Goal: Communication & Community: Answer question/provide support

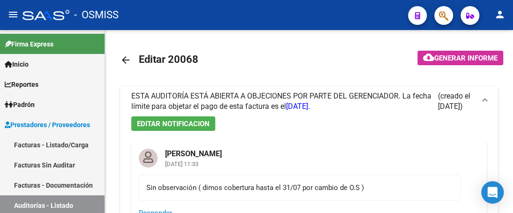
scroll to position [0, 655]
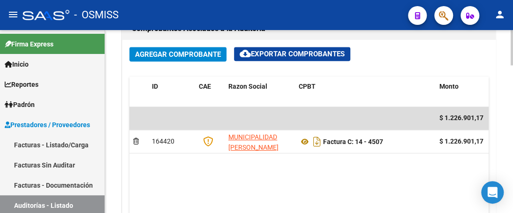
scroll to position [469, 0]
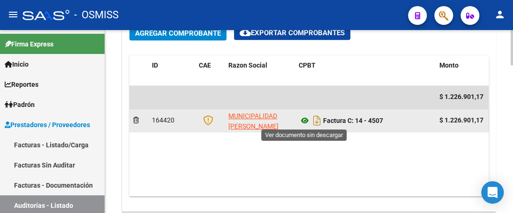
click at [302, 121] on icon at bounding box center [305, 120] width 12 height 11
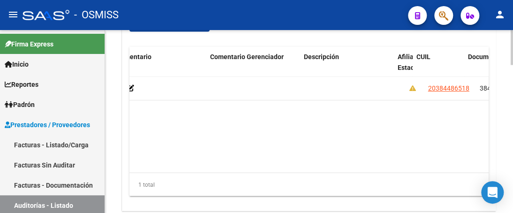
scroll to position [0, 694]
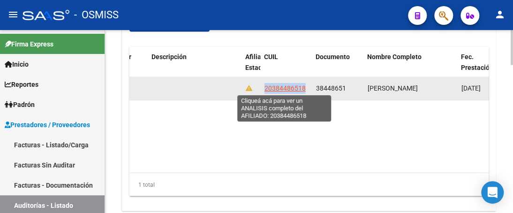
drag, startPoint x: 264, startPoint y: 87, endPoint x: 304, endPoint y: 88, distance: 39.8
click at [304, 88] on span "20384486518" at bounding box center [284, 87] width 41 height 7
copy span "20384486518"
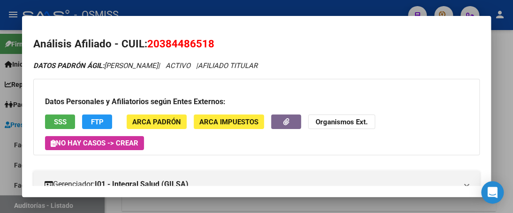
click at [330, 5] on div at bounding box center [256, 106] width 513 height 213
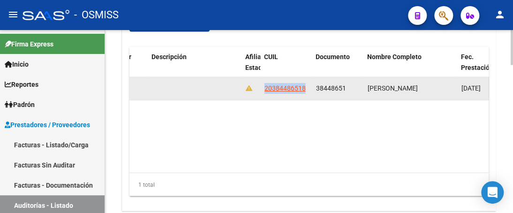
drag, startPoint x: 263, startPoint y: 88, endPoint x: 307, endPoint y: 91, distance: 43.7
click at [307, 91] on datatable-body-cell "20384486518" at bounding box center [287, 88] width 52 height 23
copy span "20384486518"
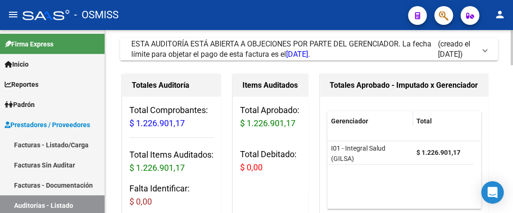
scroll to position [0, 0]
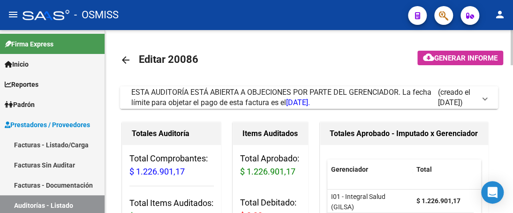
click at [485, 98] on span at bounding box center [485, 97] width 4 height 10
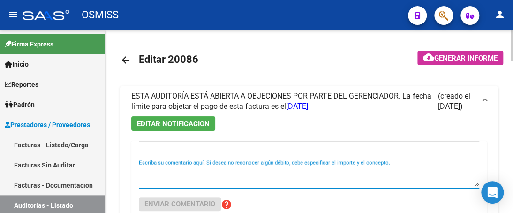
click at [164, 180] on textarea "Escriba su comentario aquí. Si desea no reconocer algún débito, debe especifica…" at bounding box center [309, 176] width 340 height 19
click at [145, 180] on textarea "Escriba su comentario aquí. Si desea no reconocer algún débito, debe especifica…" at bounding box center [309, 176] width 340 height 19
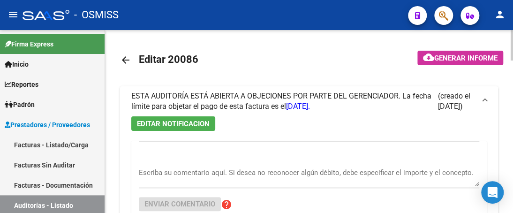
click at [144, 179] on textarea "Escriba su comentario aquí. Si desea no reconocer algún débito, debe especifica…" at bounding box center [309, 176] width 340 height 19
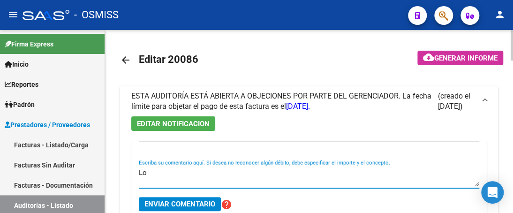
type textarea "L"
click at [250, 171] on textarea "Corresponde al afiliado Careaga Matias" at bounding box center [309, 176] width 340 height 19
click at [273, 172] on textarea "Corresponde al afiliado Careaga Matías" at bounding box center [309, 176] width 340 height 19
drag, startPoint x: 296, startPoint y: 170, endPoint x: 261, endPoint y: 171, distance: 35.2
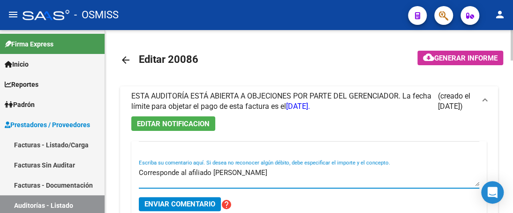
click at [307, 180] on textarea "Corresponde al afiliado Careaga Matías Alexandro" at bounding box center [309, 176] width 340 height 19
click at [141, 170] on textarea "Corresponde al afiliado Careaga Matías Alexandro" at bounding box center [309, 176] width 340 height 19
click at [411, 174] on textarea "Error en el tipeo de los datos del afiliado corresponde a Careaga Matías Alexan…" at bounding box center [309, 176] width 340 height 19
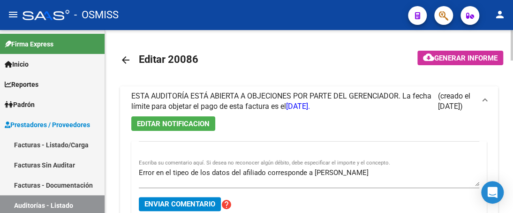
click at [397, 174] on textarea "Error en el tipeo de los datos del afiliado corresponde a Careaga Matías Alexan…" at bounding box center [309, 176] width 340 height 19
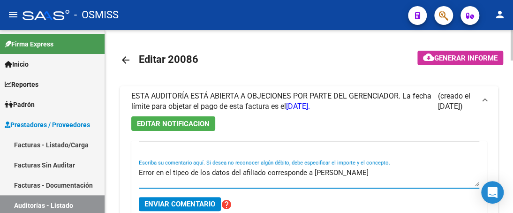
paste textarea "20-38448651-8"
type textarea "Error en el tipeo de los datos del afiliado corresponde a Careaga Matías Alexan…"
click at [172, 201] on span "Enviar comentario" at bounding box center [179, 204] width 71 height 8
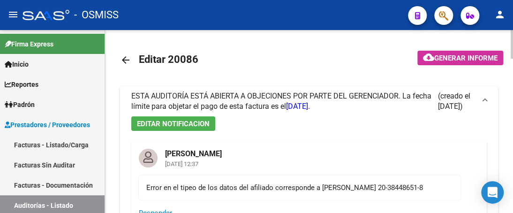
click at [128, 60] on mat-icon "arrow_back" at bounding box center [125, 59] width 11 height 11
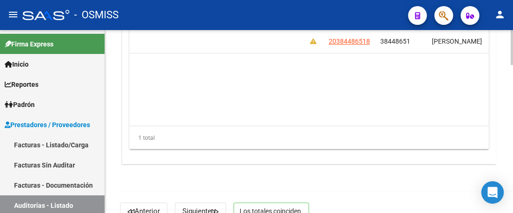
scroll to position [0, 632]
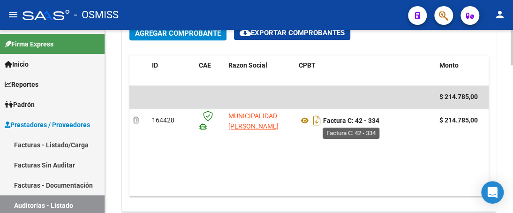
scroll to position [516, 0]
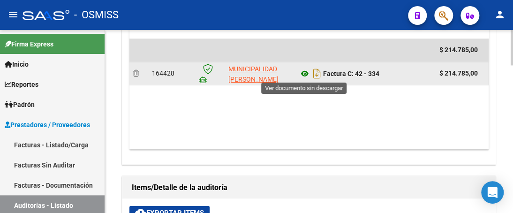
click at [305, 73] on icon at bounding box center [305, 73] width 12 height 11
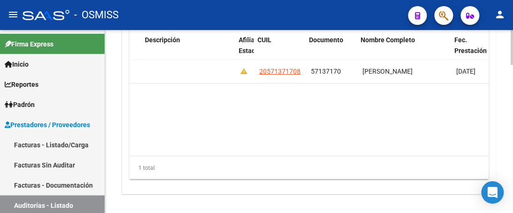
scroll to position [0, 701]
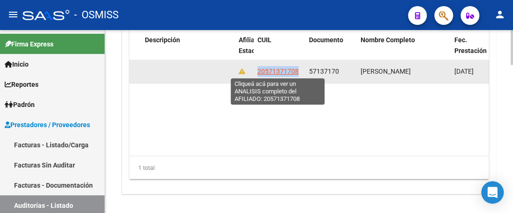
drag, startPoint x: 257, startPoint y: 71, endPoint x: 297, endPoint y: 74, distance: 40.4
click at [297, 74] on span "20571371708" at bounding box center [277, 70] width 41 height 7
copy span "20571371708"
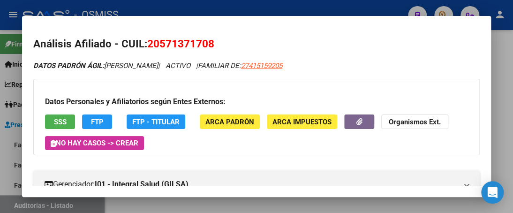
drag, startPoint x: 309, startPoint y: 3, endPoint x: 297, endPoint y: 11, distance: 13.9
click at [308, 3] on div at bounding box center [256, 106] width 513 height 213
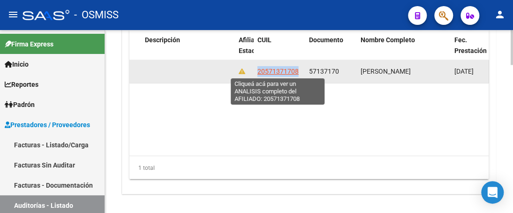
drag, startPoint x: 257, startPoint y: 68, endPoint x: 296, endPoint y: 67, distance: 39.4
click at [296, 67] on span "20571371708" at bounding box center [277, 70] width 41 height 7
copy span "20571371708"
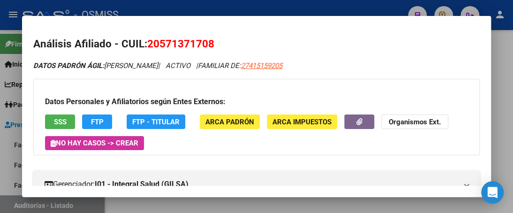
click at [293, 3] on div at bounding box center [256, 106] width 513 height 213
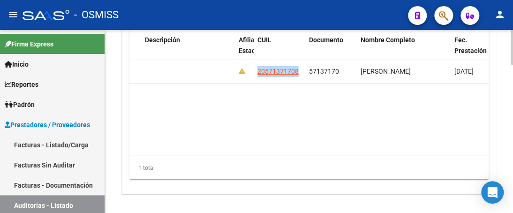
click at [254, 107] on datatable-body "353815 I01 - Integral Salud (GILSA) $ 214.785,00 $ 214.785,00 $ 0,00 $ 0,00 $ 0…" at bounding box center [308, 108] width 359 height 96
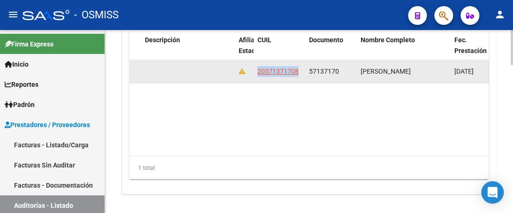
drag, startPoint x: 257, startPoint y: 69, endPoint x: 299, endPoint y: 75, distance: 42.6
click at [299, 75] on div "20571371708" at bounding box center [279, 71] width 44 height 11
copy span "20571371708"
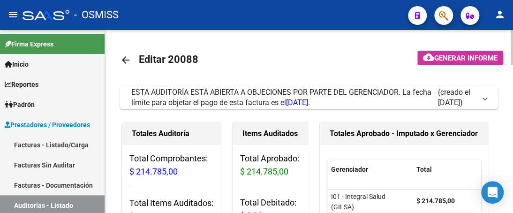
scroll to position [0, 0]
click at [486, 97] on span at bounding box center [485, 97] width 4 height 10
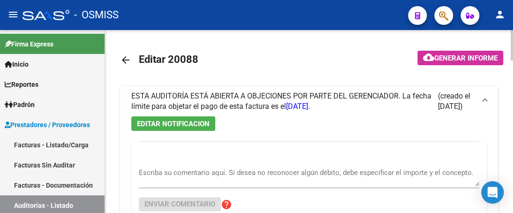
click at [142, 177] on textarea "Escriba su comentario aquí. Si desea no reconocer algún débito, debe especifica…" at bounding box center [309, 176] width 340 height 19
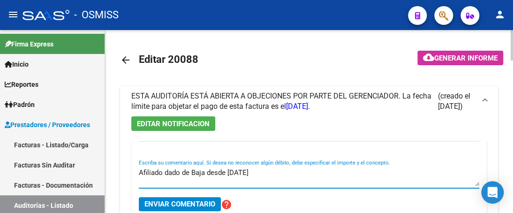
type textarea "Afiliado dado de Baja desde diciembre del 2023"
click at [195, 203] on span "Enviar comentario" at bounding box center [179, 204] width 71 height 8
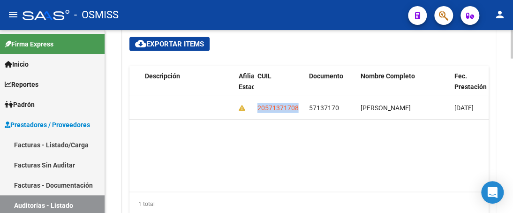
scroll to position [937, 0]
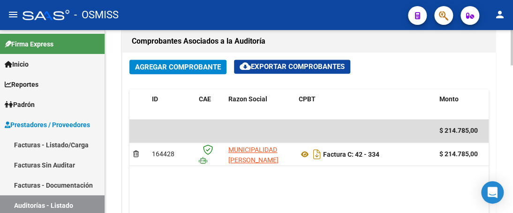
scroll to position [469, 0]
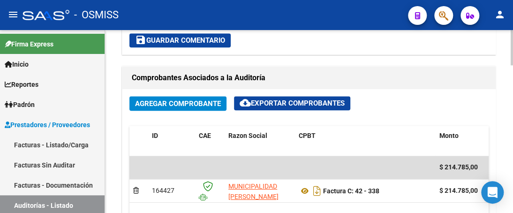
scroll to position [422, 0]
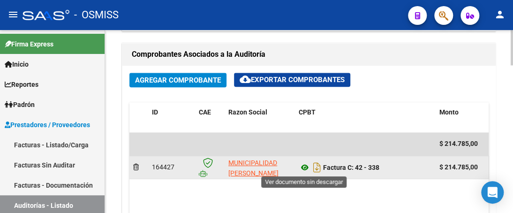
click at [304, 167] on icon at bounding box center [305, 167] width 12 height 11
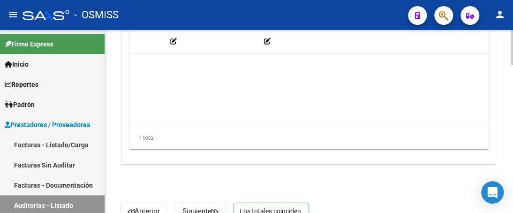
scroll to position [0, 628]
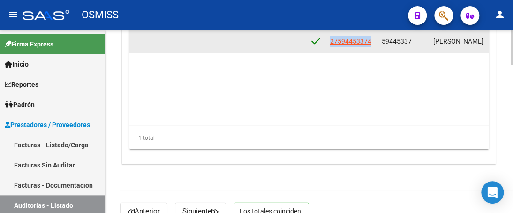
drag, startPoint x: 330, startPoint y: 39, endPoint x: 371, endPoint y: 41, distance: 41.3
click at [371, 41] on div "27594453374" at bounding box center [351, 41] width 44 height 11
copy span "27594453374"
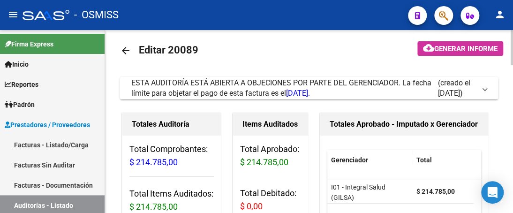
scroll to position [0, 0]
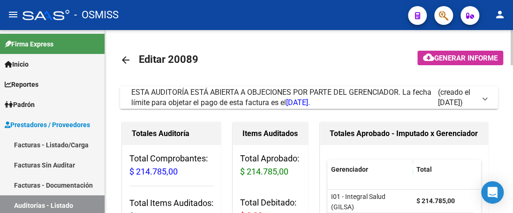
click at [484, 97] on span at bounding box center [485, 97] width 4 height 10
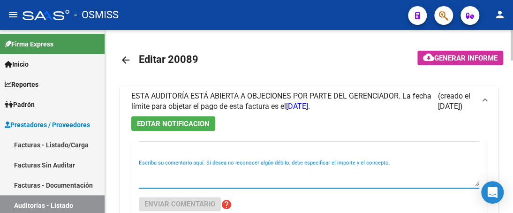
click at [174, 181] on textarea "Escriba su comentario aquí. Si desea no reconocer algún débito, debe especifica…" at bounding box center [309, 176] width 340 height 19
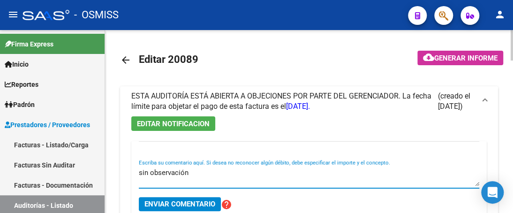
type textarea "sin observación"
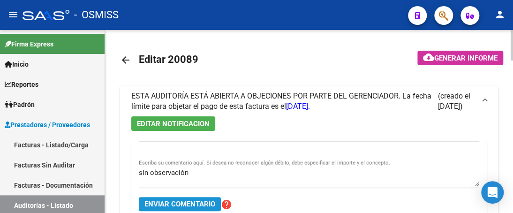
click at [170, 201] on span "Enviar comentario" at bounding box center [179, 204] width 71 height 8
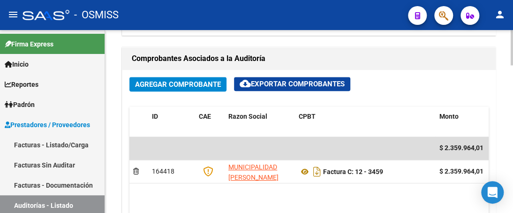
scroll to position [422, 0]
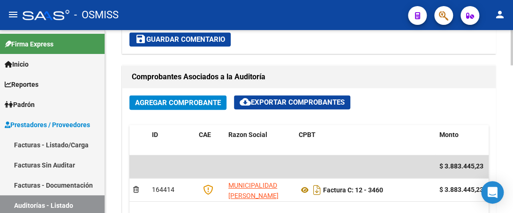
scroll to position [422, 0]
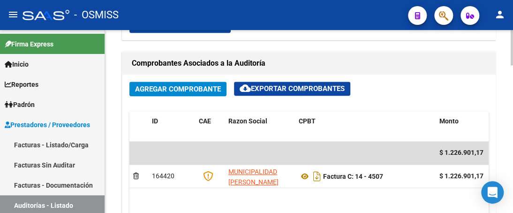
scroll to position [469, 0]
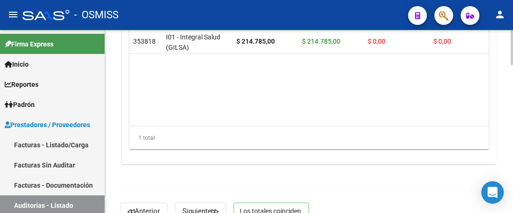
scroll to position [767, 0]
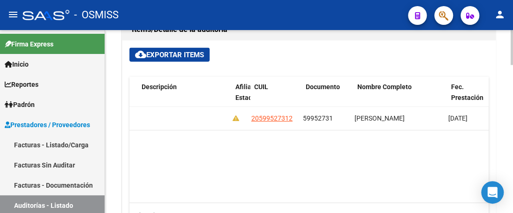
scroll to position [0, 718]
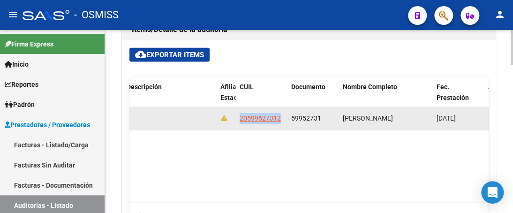
drag, startPoint x: 237, startPoint y: 118, endPoint x: 280, endPoint y: 120, distance: 43.2
click at [280, 120] on datatable-body-cell "20599527312" at bounding box center [262, 118] width 52 height 23
copy span "20599527312"
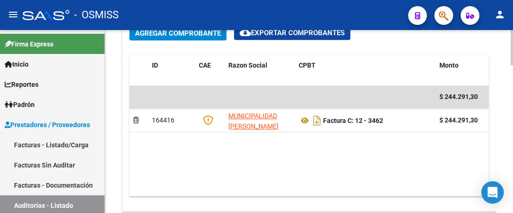
scroll to position [516, 0]
